Goal: Task Accomplishment & Management: Understand process/instructions

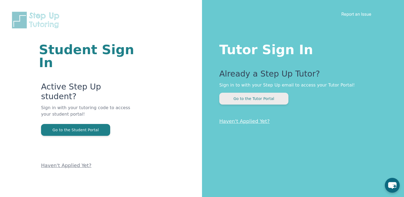
click at [246, 99] on button "Go to the Tutor Portal" at bounding box center [253, 99] width 69 height 12
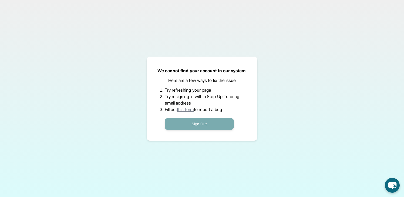
click at [194, 127] on button "Sign Out" at bounding box center [199, 124] width 69 height 12
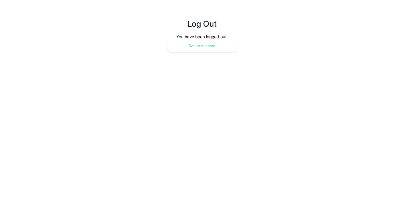
click at [202, 49] on button "Return to home" at bounding box center [201, 46] width 69 height 12
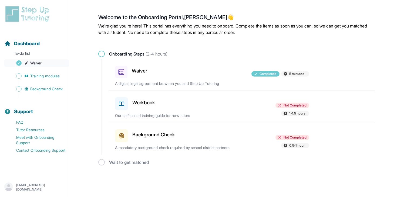
click at [21, 63] on span "Sidebar" at bounding box center [18, 62] width 5 height 5
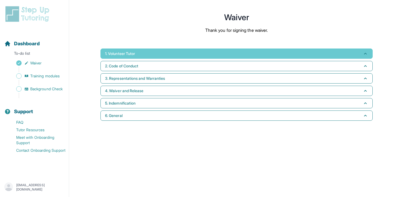
click at [149, 53] on button "1. Volunteer Tutor" at bounding box center [236, 54] width 272 height 10
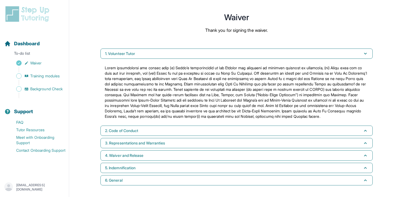
scroll to position [4, 0]
click at [43, 76] on span "Training modules" at bounding box center [44, 75] width 29 height 5
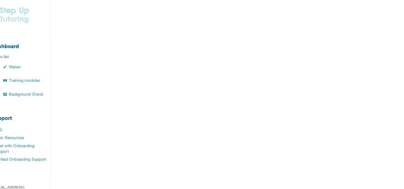
scroll to position [142, 0]
